Goal: Task Accomplishment & Management: Manage account settings

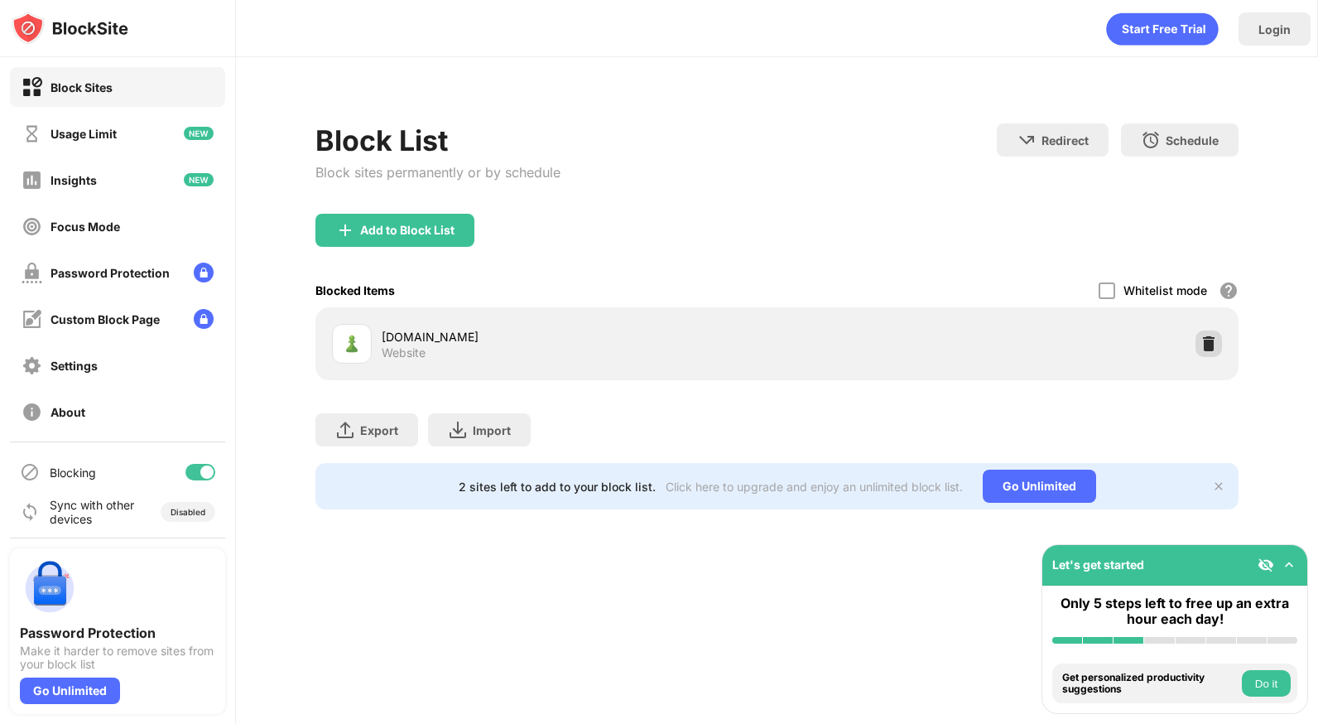
click at [1206, 339] on img at bounding box center [1209, 343] width 17 height 17
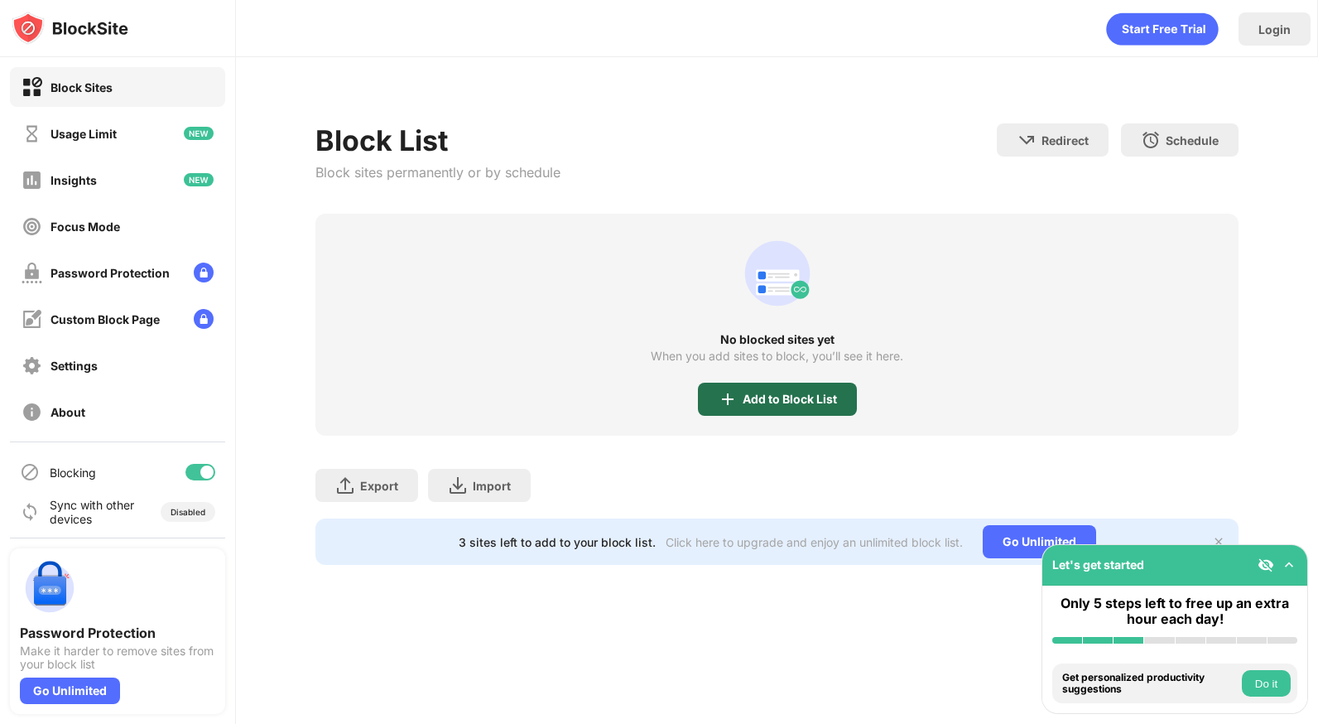
click at [793, 395] on div "Add to Block List" at bounding box center [790, 398] width 94 height 13
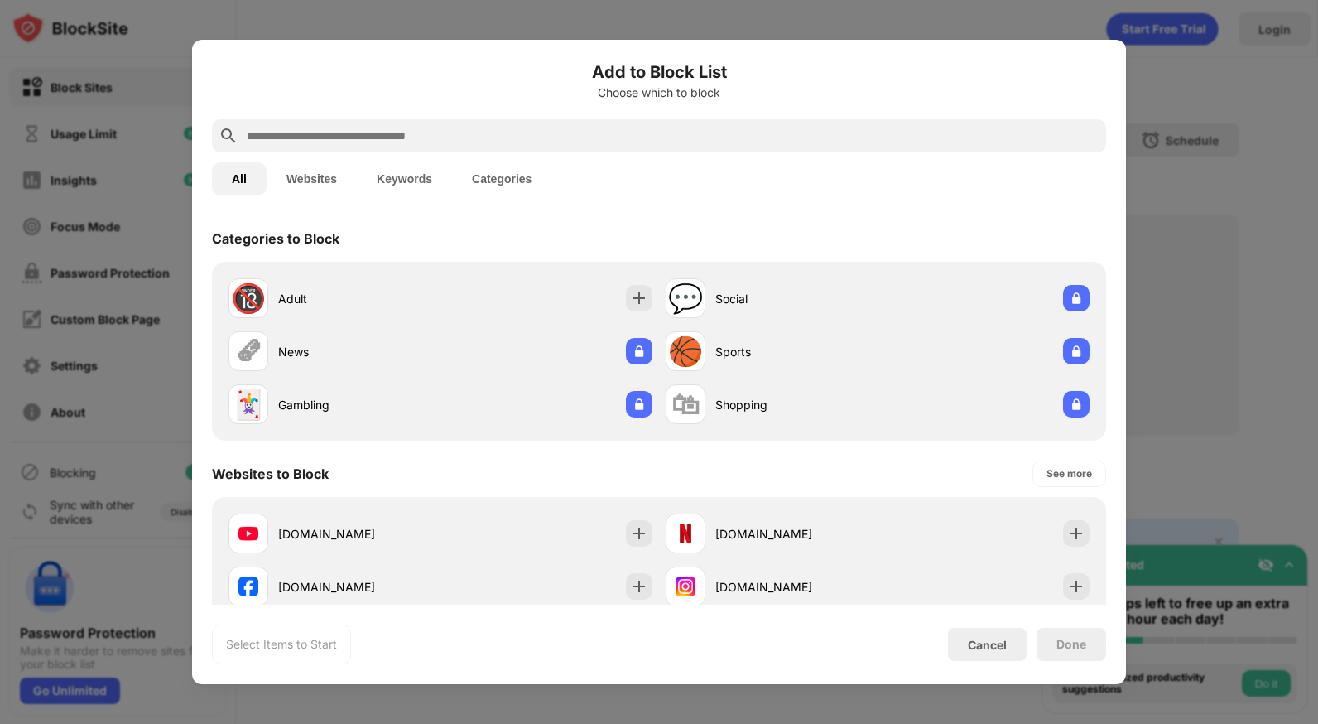
click at [478, 131] on input "text" at bounding box center [672, 136] width 855 height 20
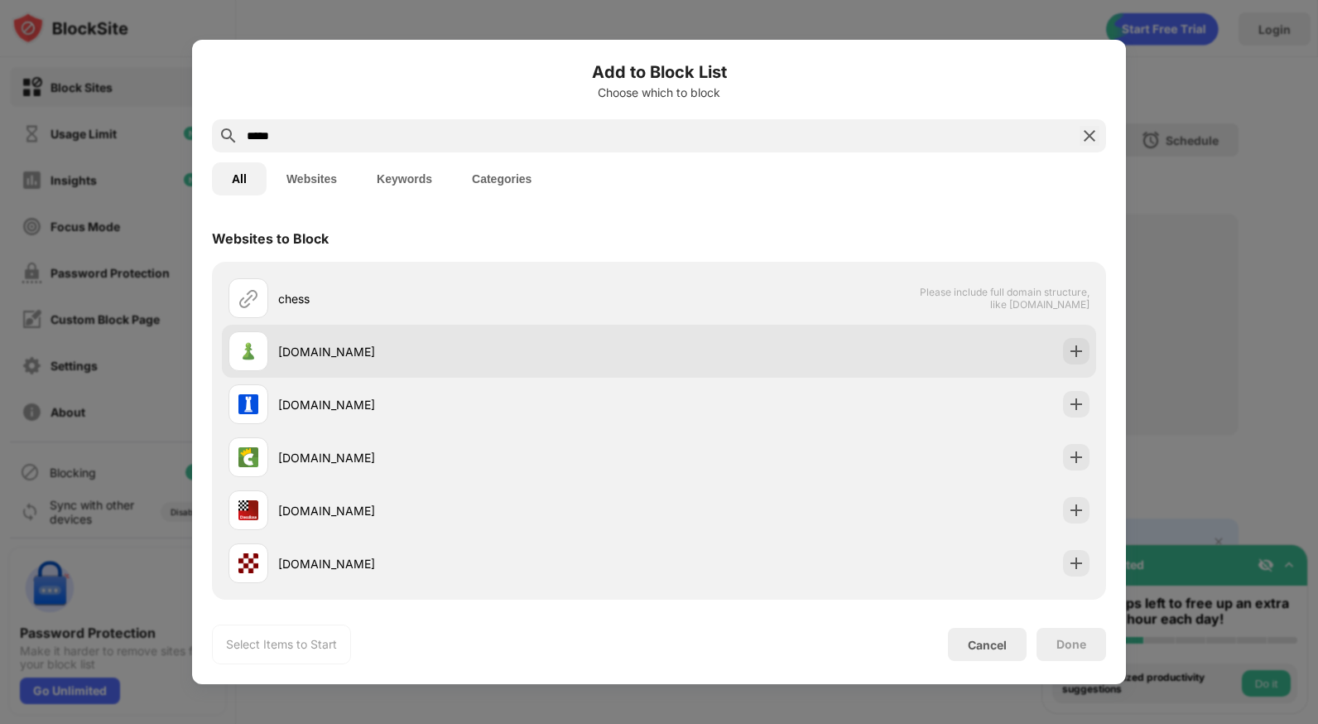
type input "*****"
click at [1068, 348] on img at bounding box center [1076, 351] width 17 height 17
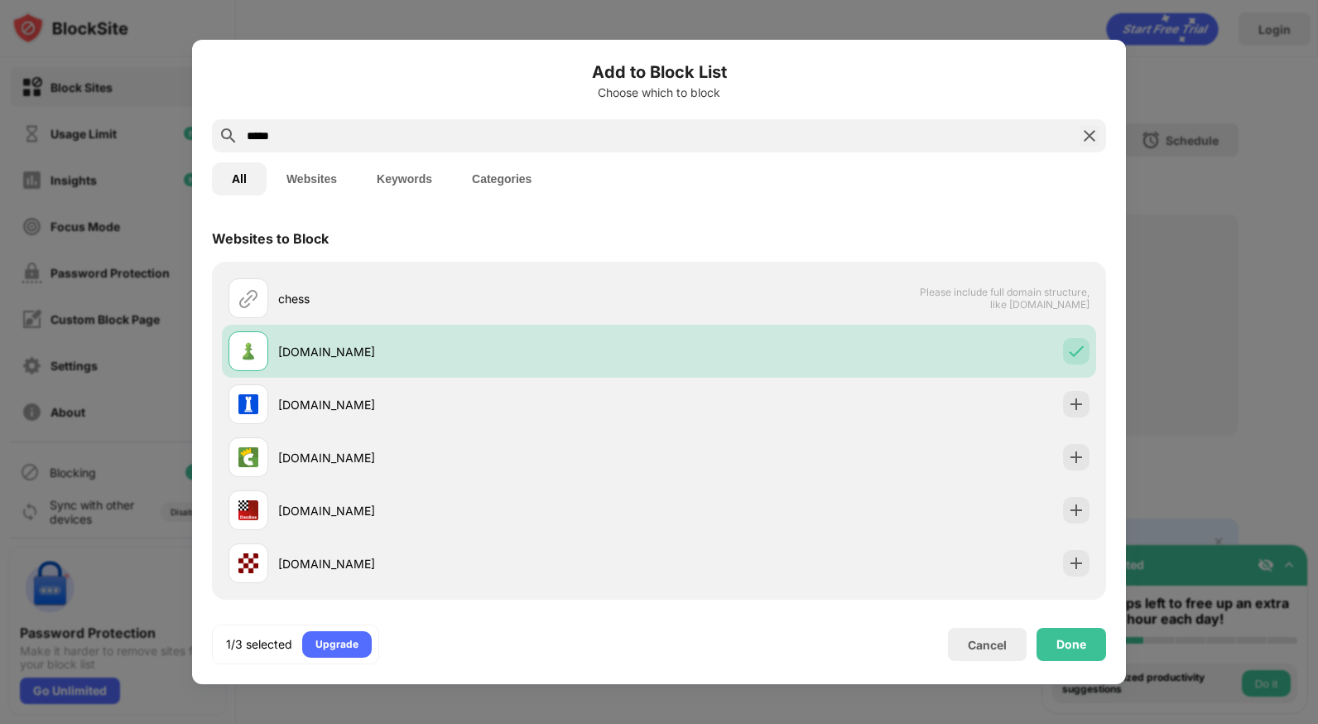
click at [1081, 632] on div "Done" at bounding box center [1072, 644] width 70 height 33
